Goal: Find specific page/section: Find specific page/section

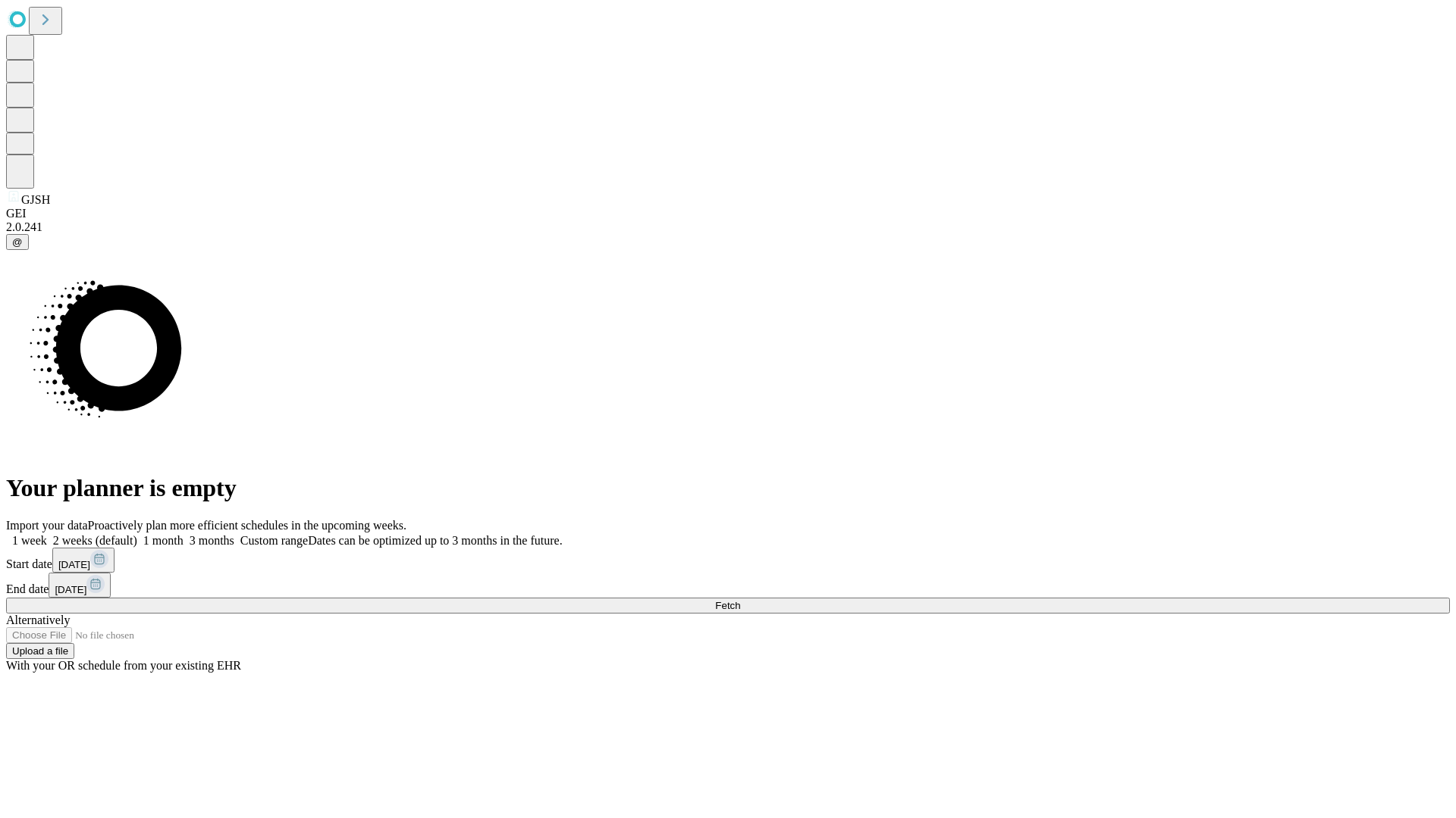
click at [740, 601] on span "Fetch" at bounding box center [727, 607] width 25 height 12
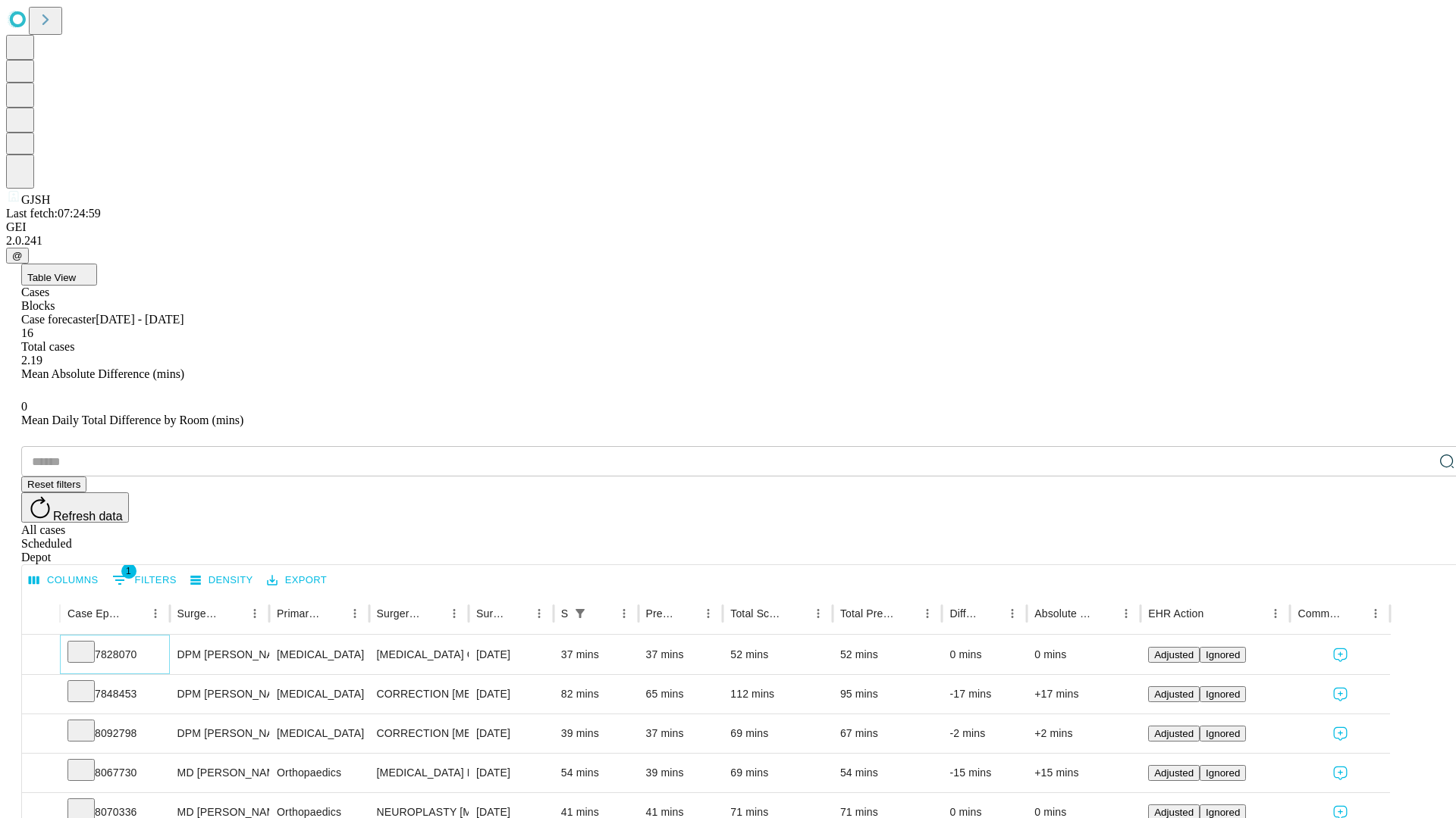
click at [89, 643] on icon at bounding box center [80, 650] width 15 height 15
